Goal: Submit feedback/report problem

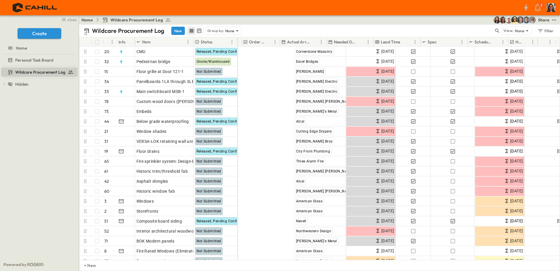
scroll to position [0, 329]
